Goal: Book appointment/travel/reservation

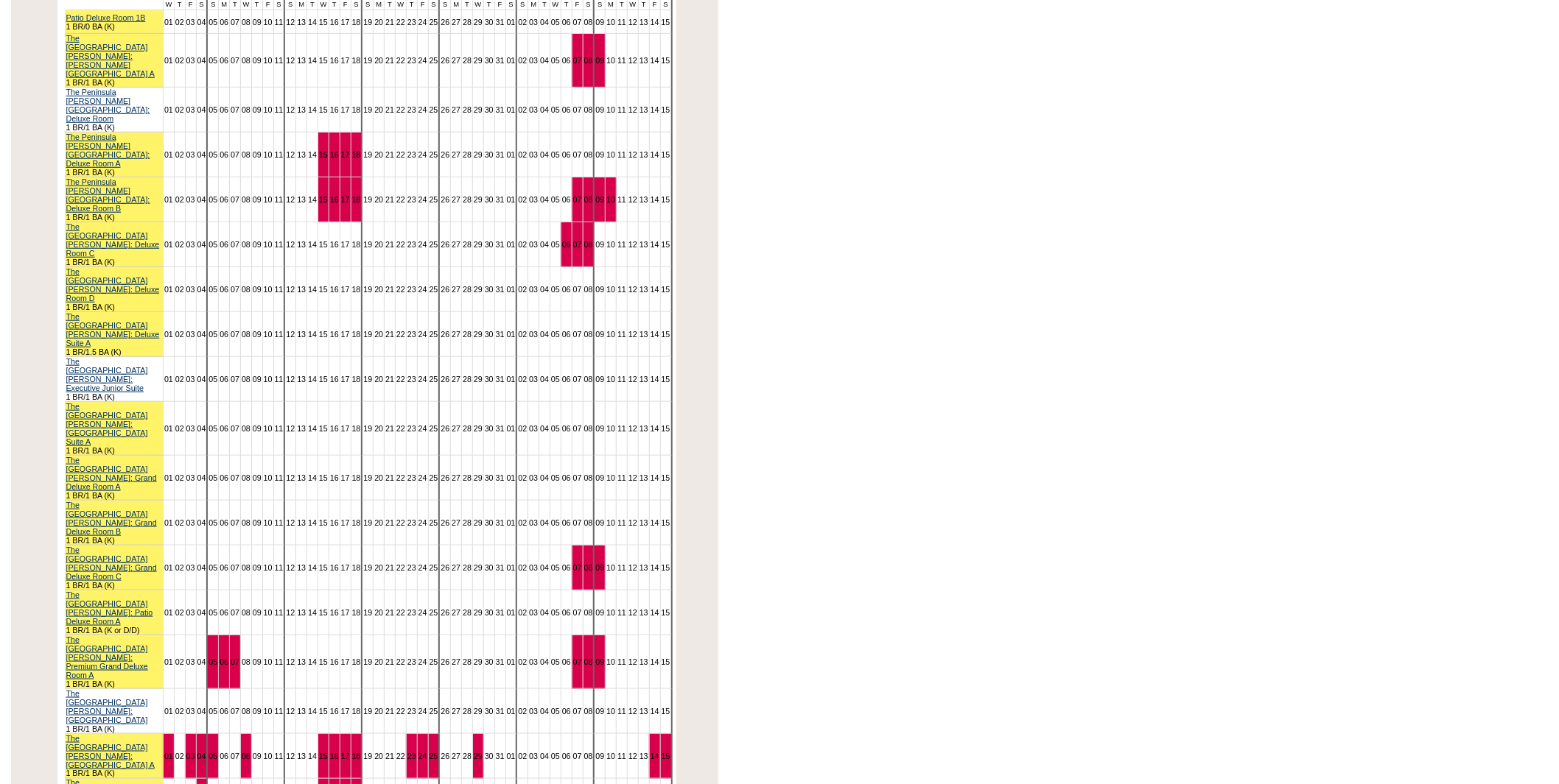
scroll to position [409, 0]
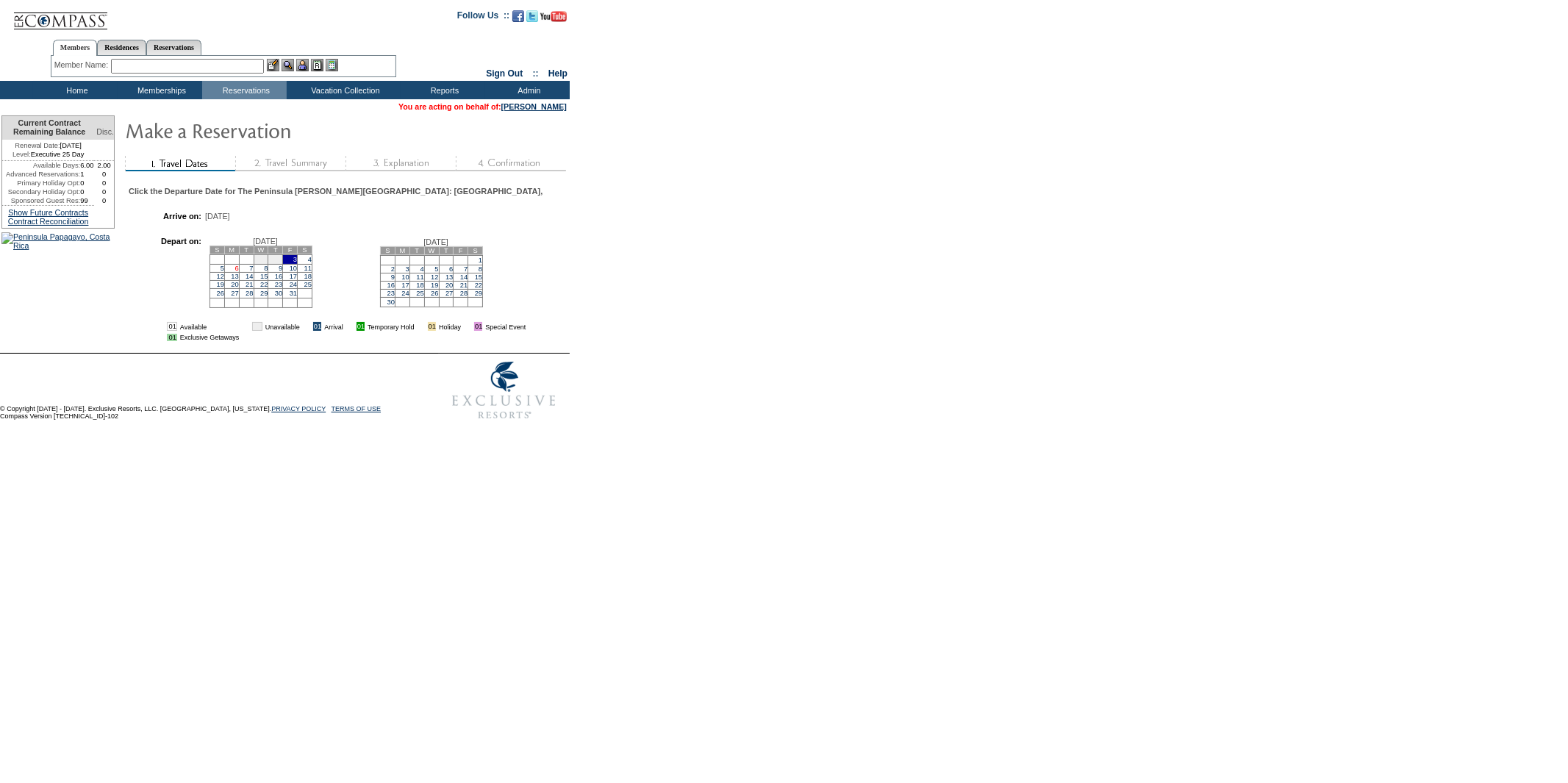
click at [235, 272] on link "6" at bounding box center [237, 268] width 4 height 7
